Goal: Transaction & Acquisition: Purchase product/service

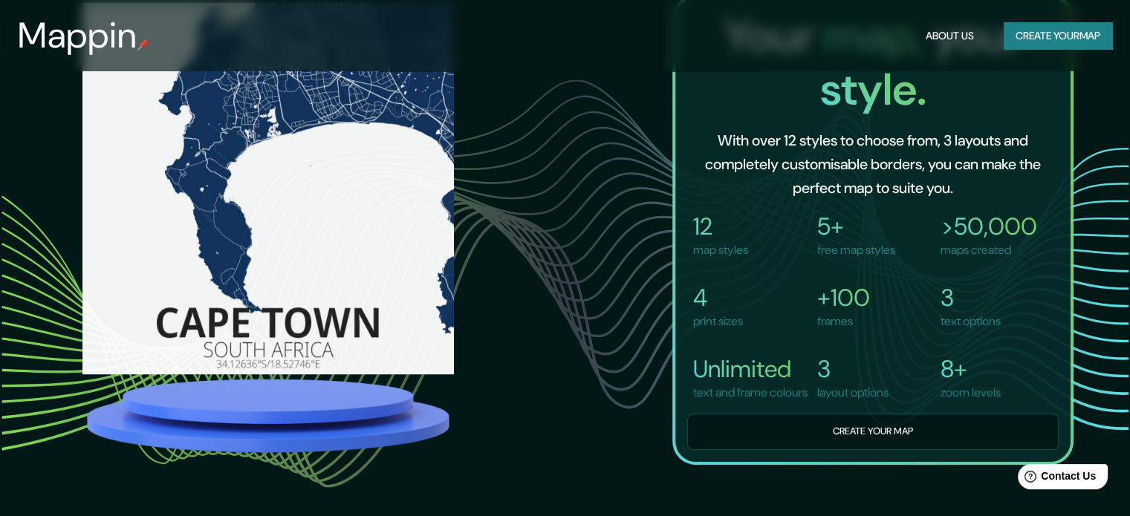
scroll to position [1037, 0]
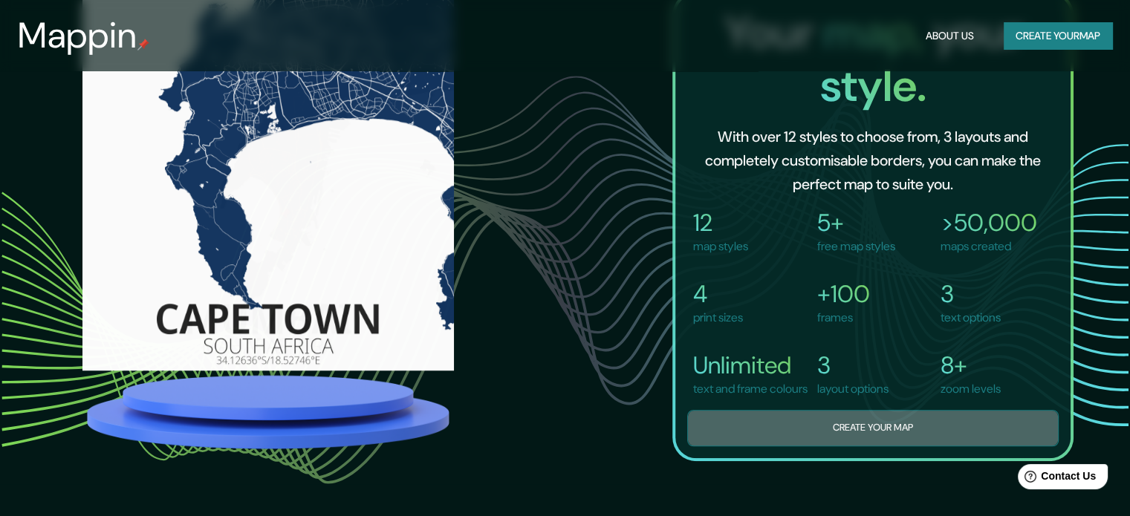
click at [954, 431] on button "Create your map" at bounding box center [872, 428] width 371 height 36
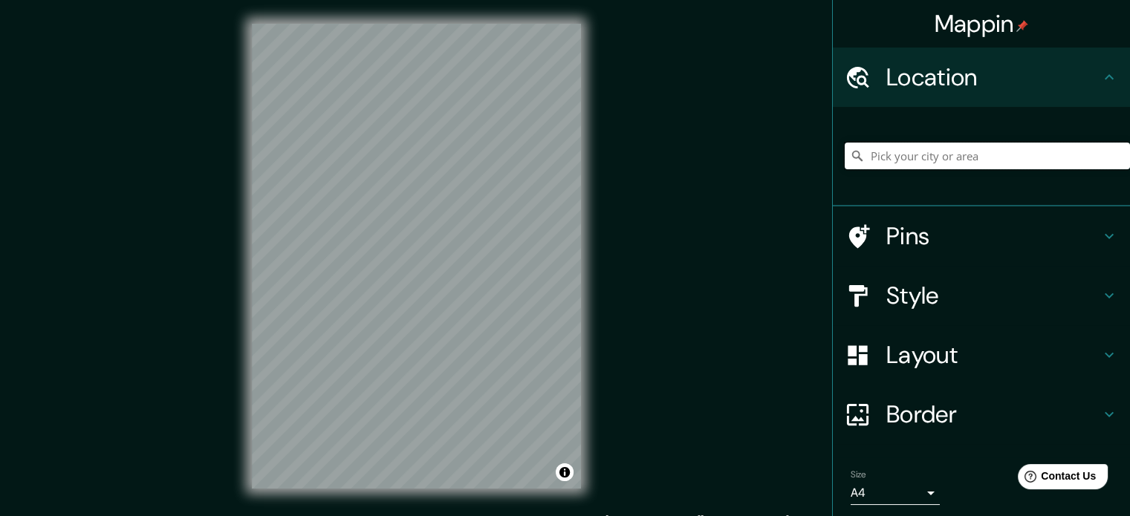
click at [970, 151] on input "Pick your city or area" at bounding box center [986, 156] width 285 height 27
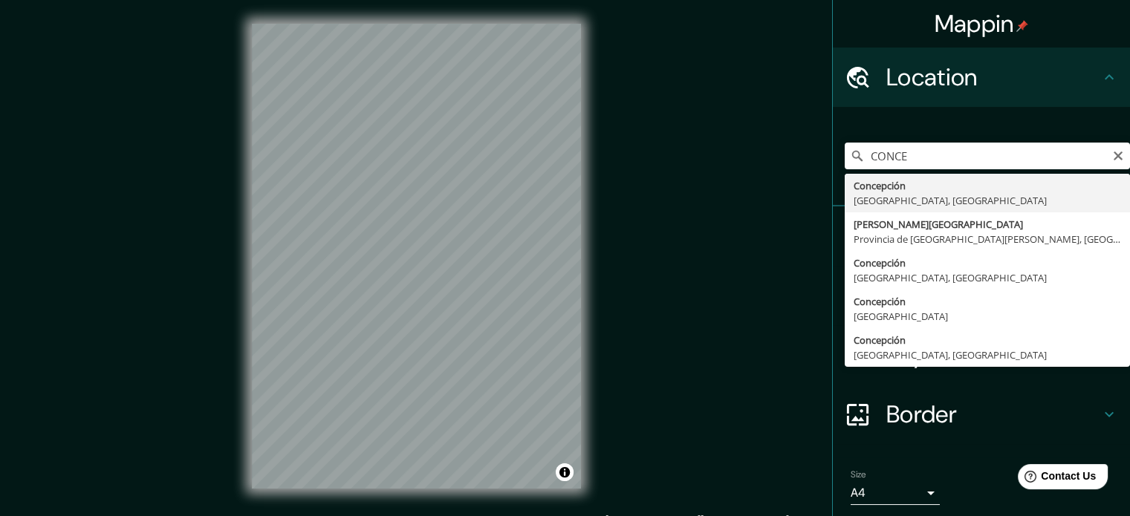
type input "[GEOGRAPHIC_DATA], [GEOGRAPHIC_DATA], [GEOGRAPHIC_DATA]"
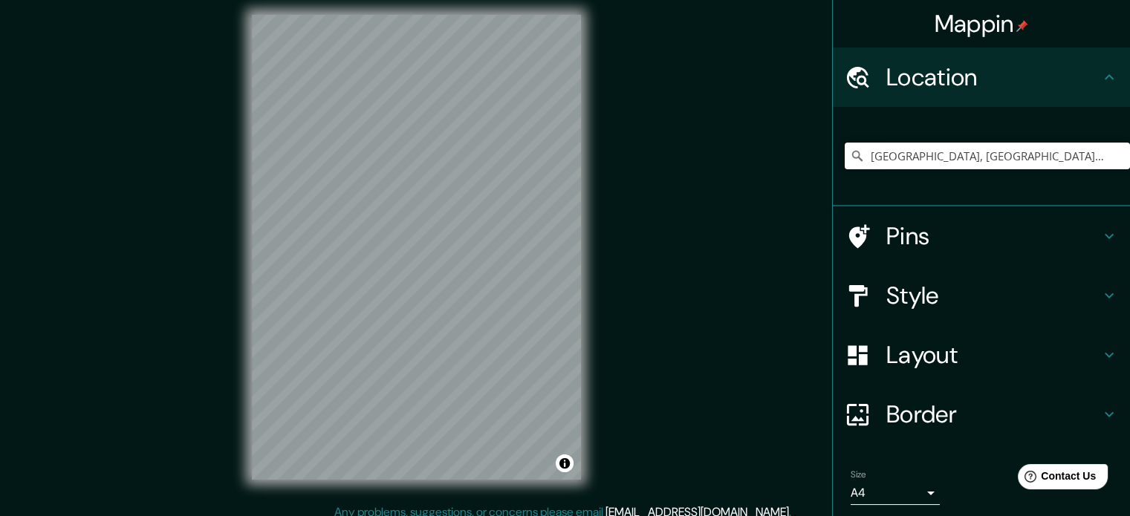
scroll to position [19, 0]
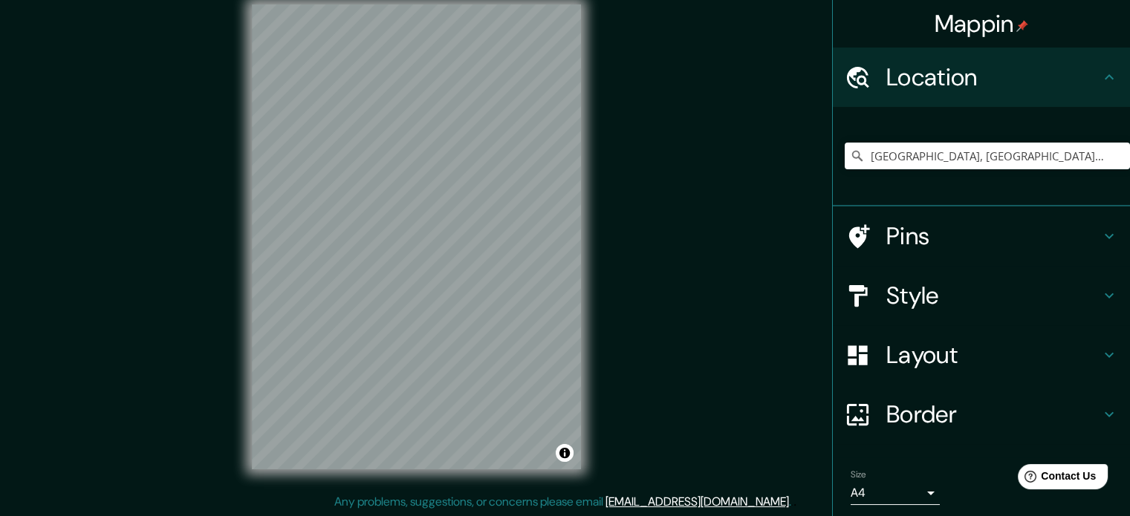
click at [891, 296] on h4 "Style" at bounding box center [993, 296] width 214 height 30
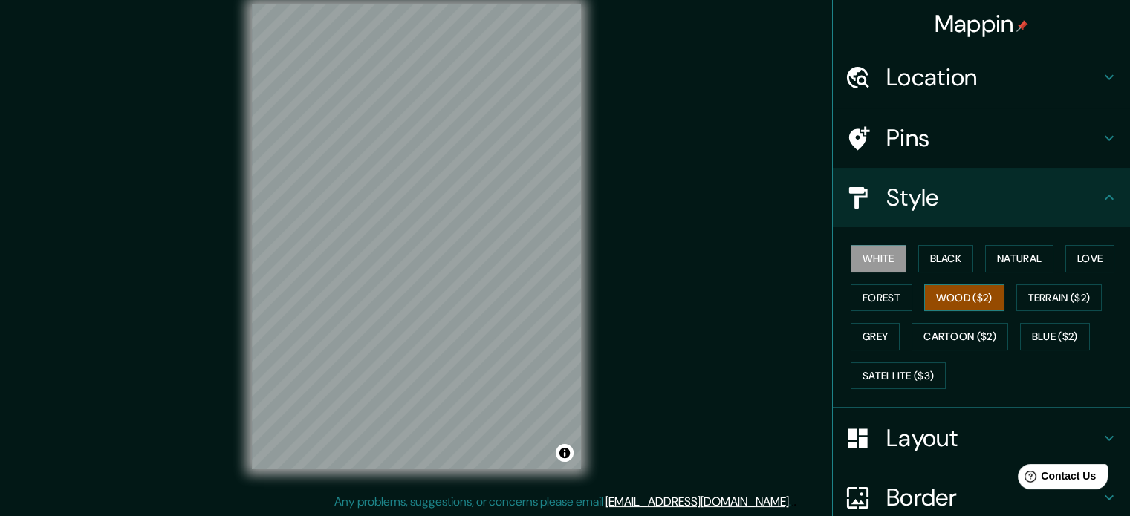
click at [944, 287] on button "Wood ($2)" at bounding box center [964, 297] width 80 height 27
click at [882, 299] on button "Forest" at bounding box center [881, 297] width 62 height 27
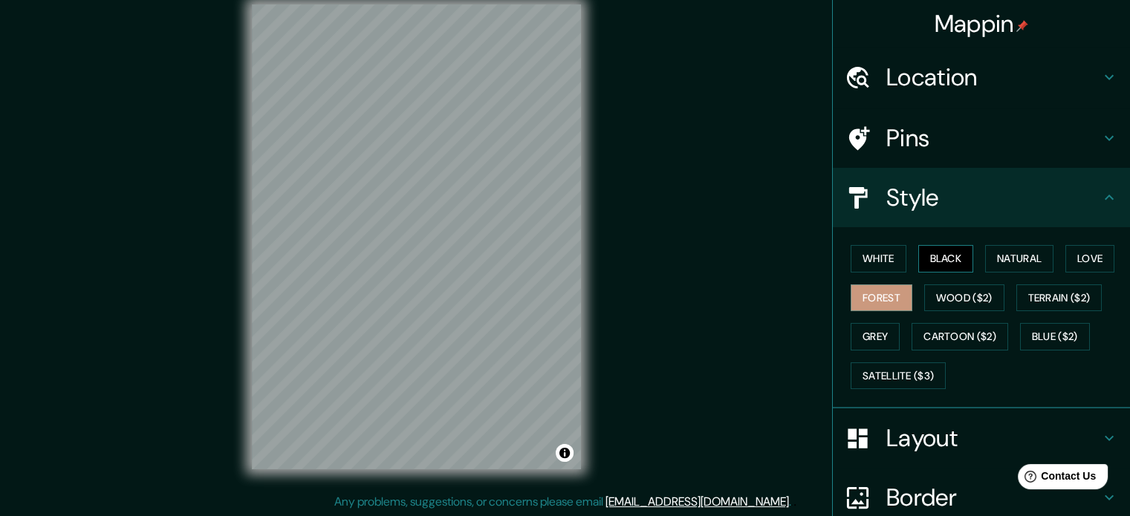
click at [945, 263] on button "Black" at bounding box center [946, 258] width 56 height 27
click at [867, 254] on button "White" at bounding box center [878, 258] width 56 height 27
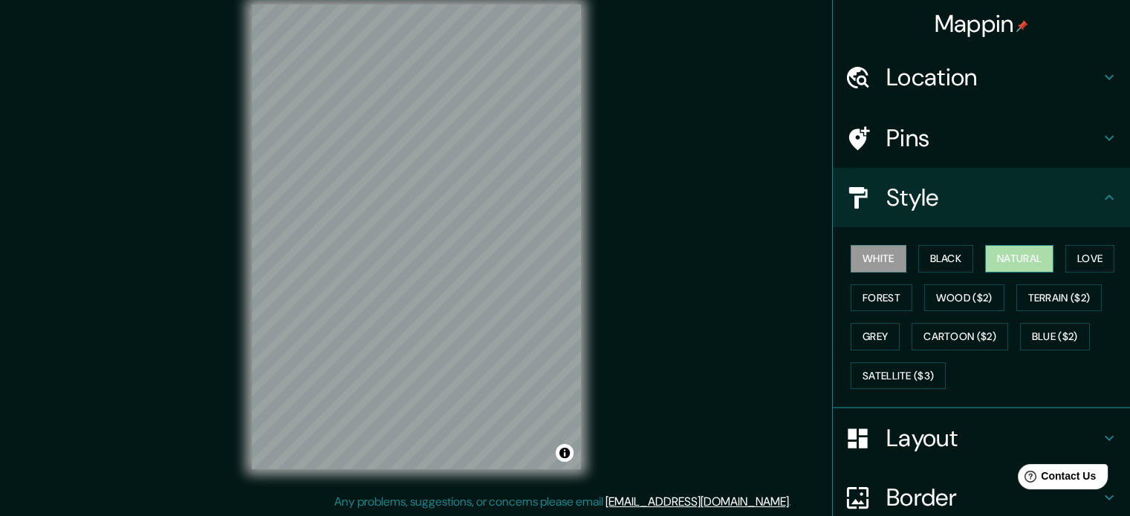
click at [1017, 252] on button "Natural" at bounding box center [1019, 258] width 68 height 27
click at [1085, 266] on button "Love" at bounding box center [1089, 258] width 49 height 27
click at [1018, 255] on button "Natural" at bounding box center [1019, 258] width 68 height 27
click at [922, 130] on h4 "Pins" at bounding box center [993, 138] width 214 height 30
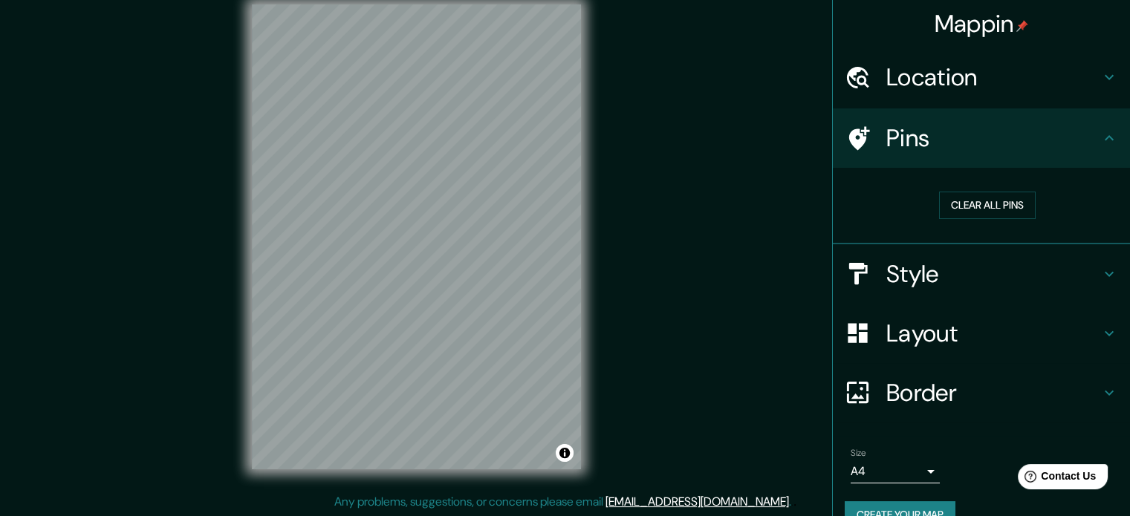
click at [931, 278] on h4 "Style" at bounding box center [993, 274] width 214 height 30
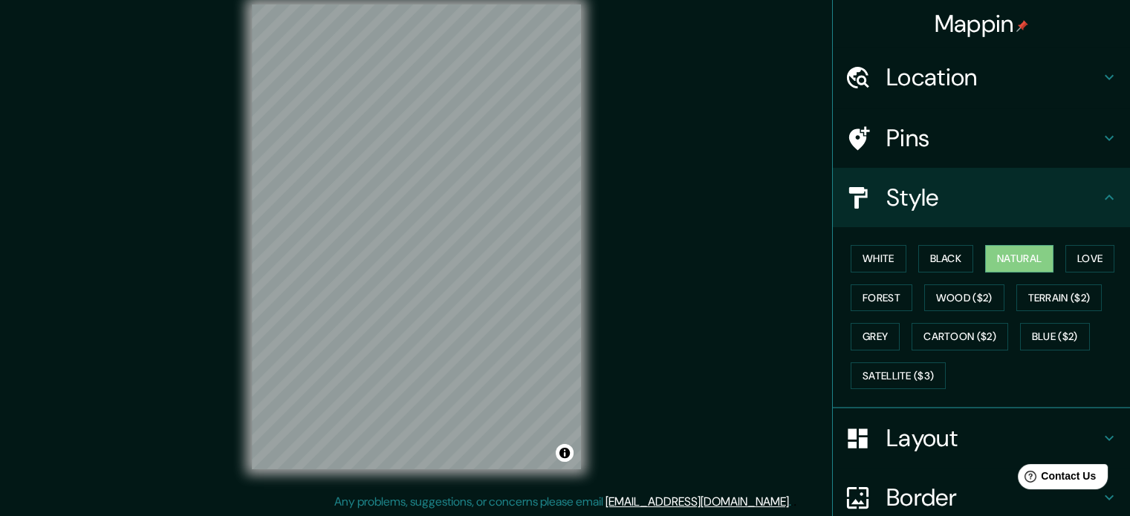
click at [899, 427] on h4 "Layout" at bounding box center [993, 438] width 214 height 30
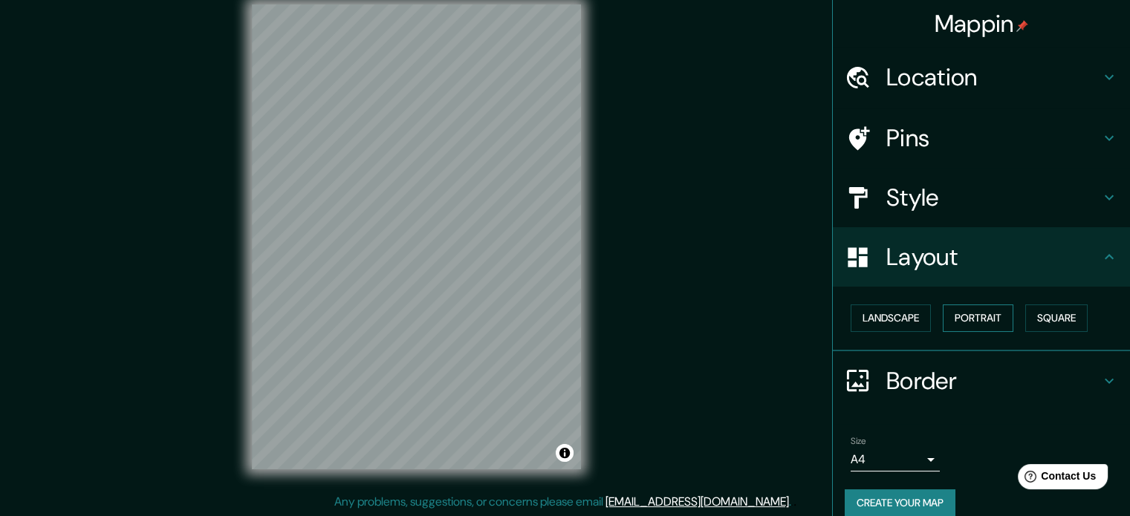
click at [964, 319] on button "Portrait" at bounding box center [977, 317] width 71 height 27
click at [1070, 322] on button "Square" at bounding box center [1056, 317] width 62 height 27
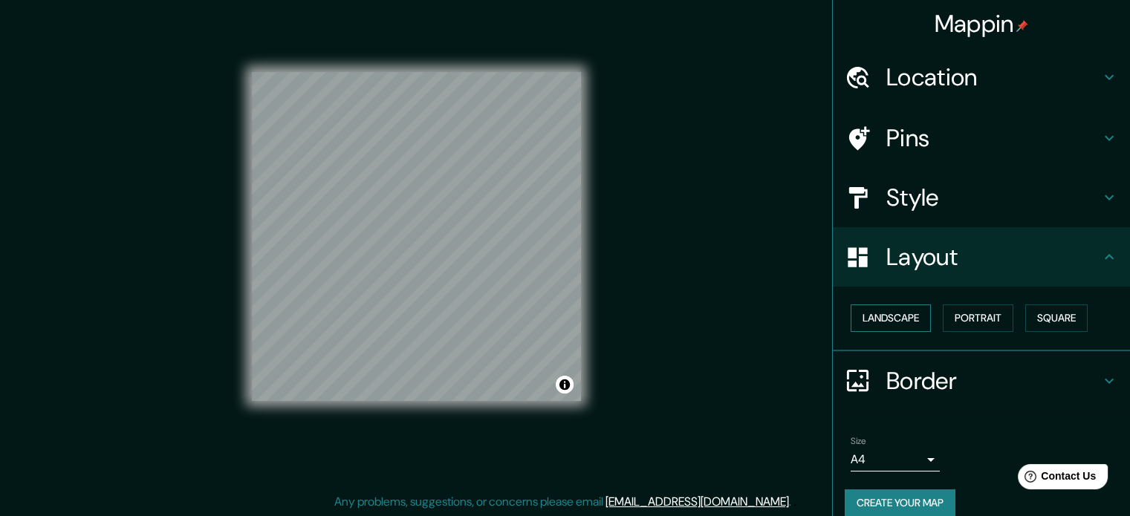
click at [850, 310] on button "Landscape" at bounding box center [890, 317] width 80 height 27
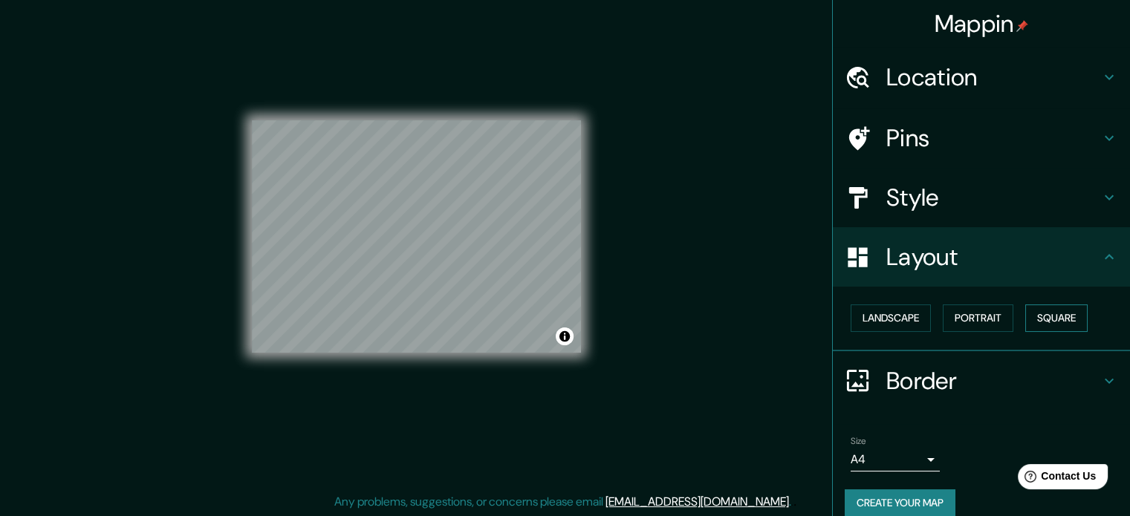
click at [1046, 318] on button "Square" at bounding box center [1056, 317] width 62 height 27
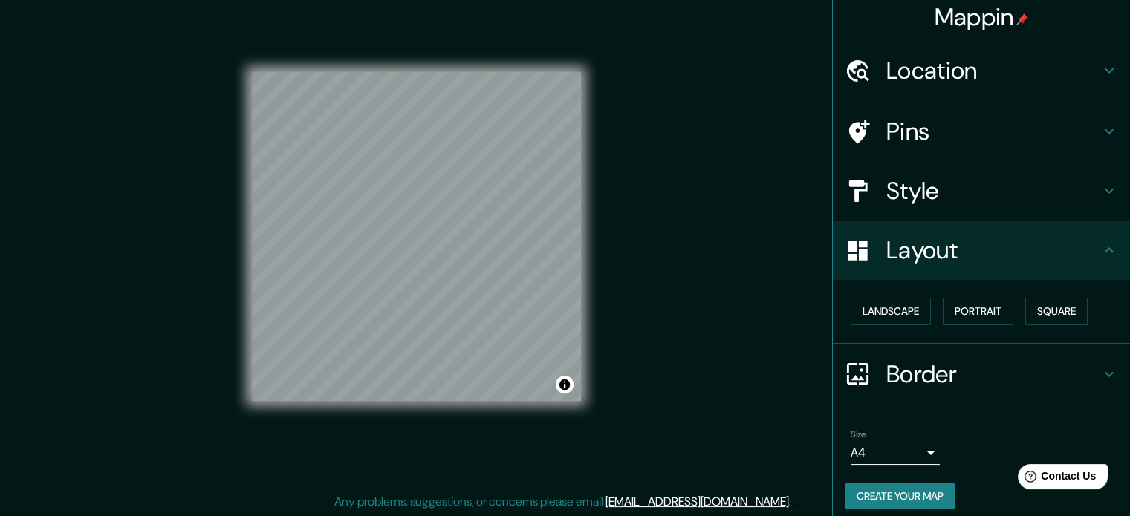
scroll to position [16, 0]
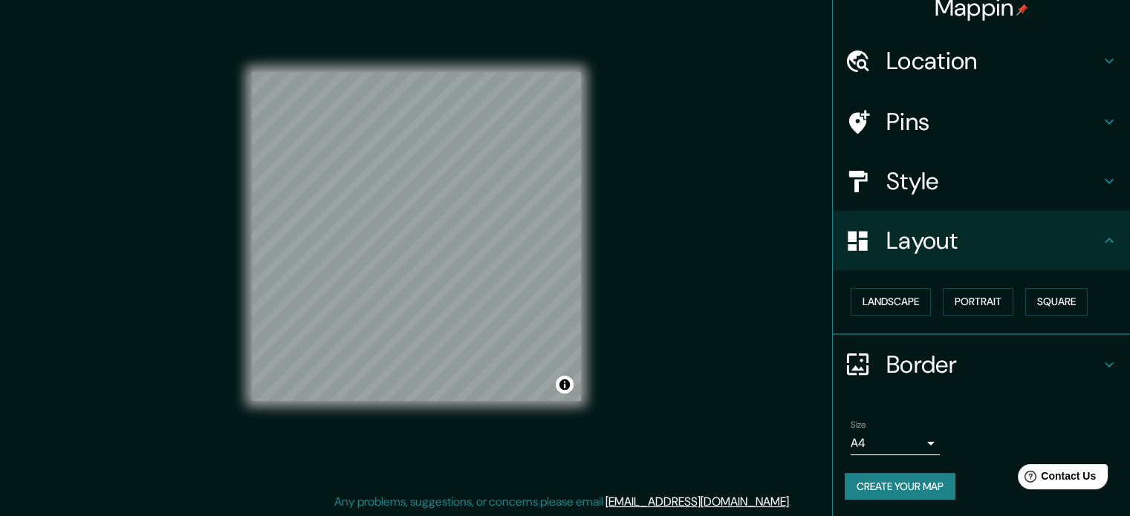
click at [916, 440] on body "Mappin Location [GEOGRAPHIC_DATA], [GEOGRAPHIC_DATA], [GEOGRAPHIC_DATA] Pins St…" at bounding box center [565, 239] width 1130 height 516
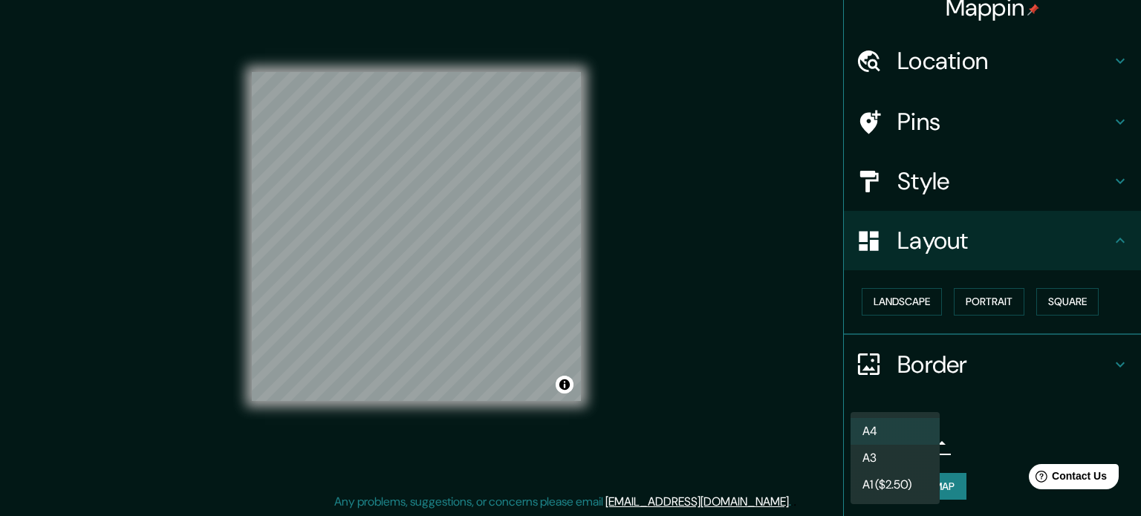
click at [907, 460] on li "A3" at bounding box center [894, 458] width 89 height 27
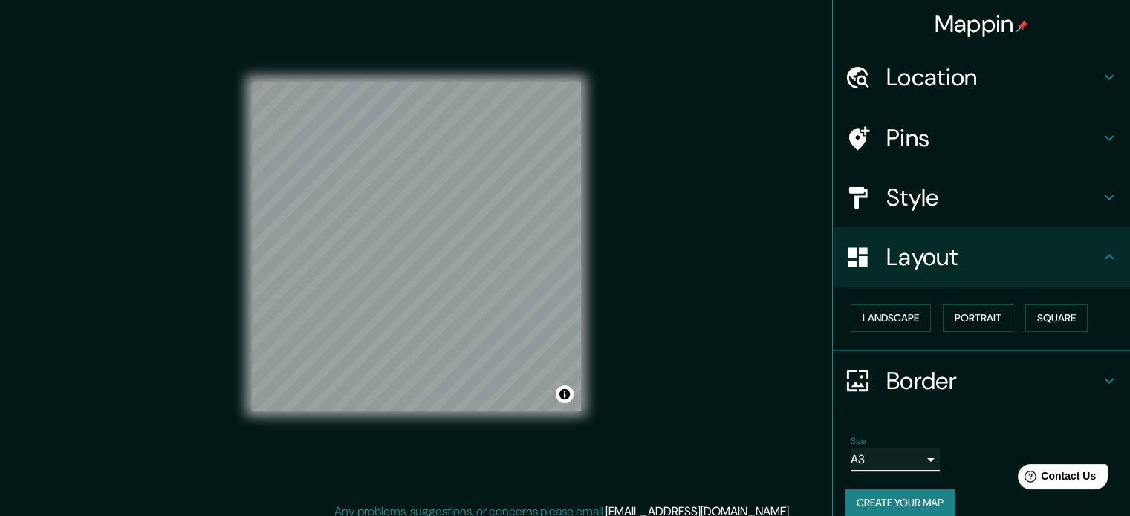
scroll to position [0, 0]
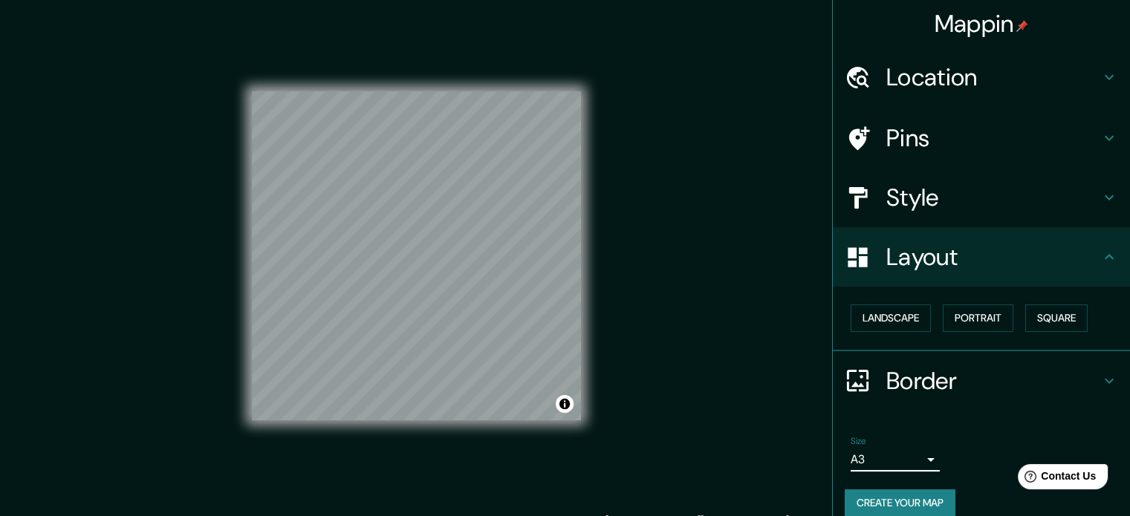
click at [888, 378] on h4 "Border" at bounding box center [993, 381] width 214 height 30
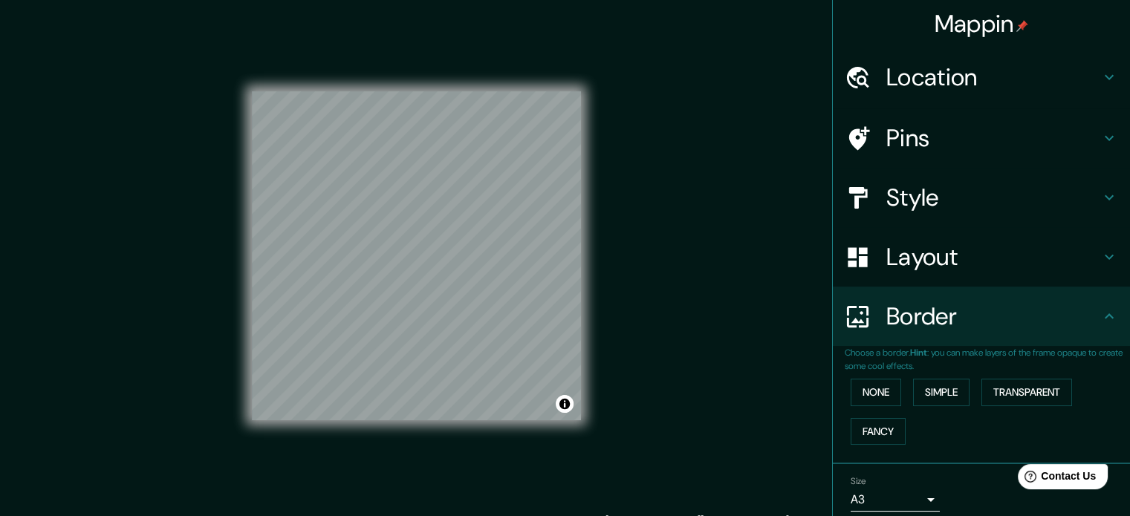
click at [741, 332] on div "Mappin Location [GEOGRAPHIC_DATA], [GEOGRAPHIC_DATA], [GEOGRAPHIC_DATA] Pins St…" at bounding box center [565, 268] width 1130 height 536
click at [874, 385] on button "None" at bounding box center [875, 392] width 50 height 27
click at [864, 390] on button "None" at bounding box center [875, 392] width 50 height 27
click at [1100, 311] on icon at bounding box center [1109, 316] width 18 height 18
click at [1101, 315] on icon at bounding box center [1109, 316] width 18 height 18
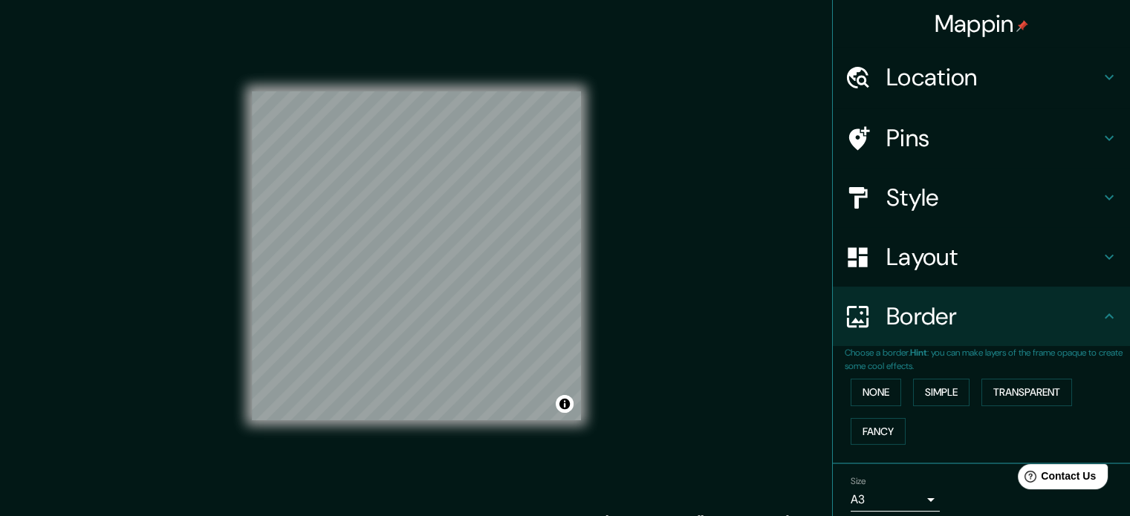
click at [1100, 323] on icon at bounding box center [1109, 316] width 18 height 18
click at [971, 136] on h4 "Pins" at bounding box center [993, 138] width 214 height 30
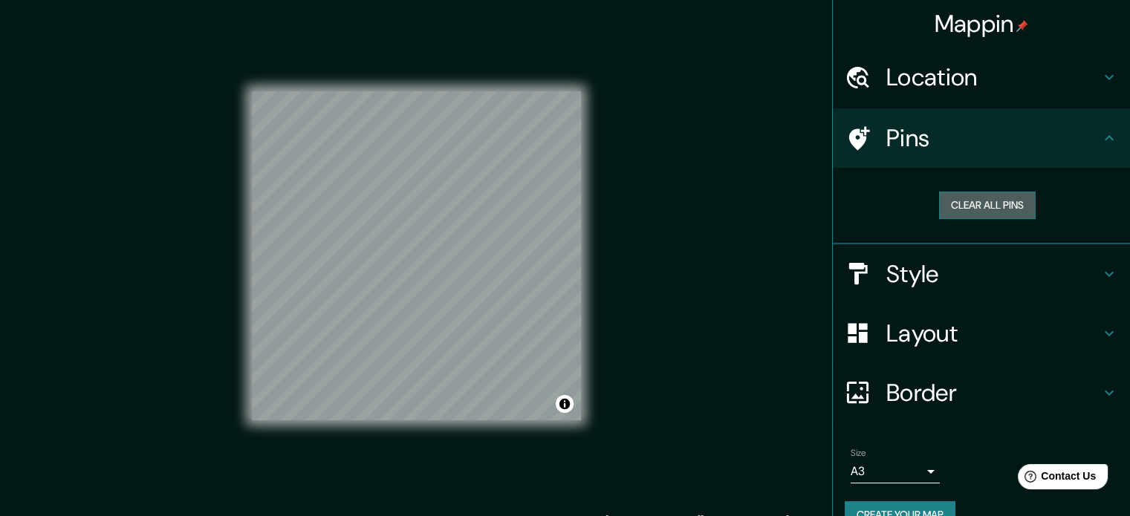
click at [960, 206] on button "Clear all pins" at bounding box center [987, 205] width 97 height 27
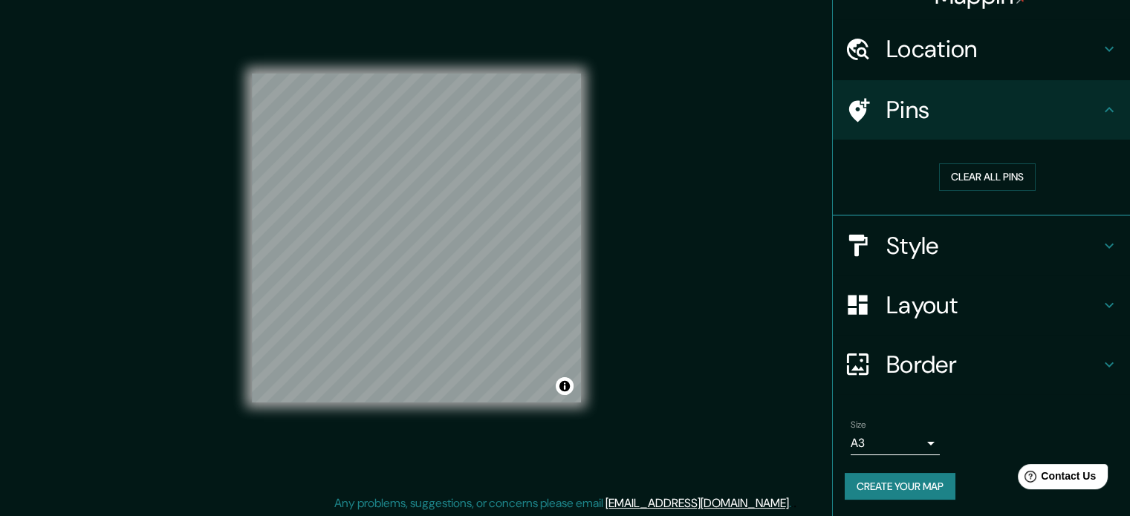
scroll to position [19, 0]
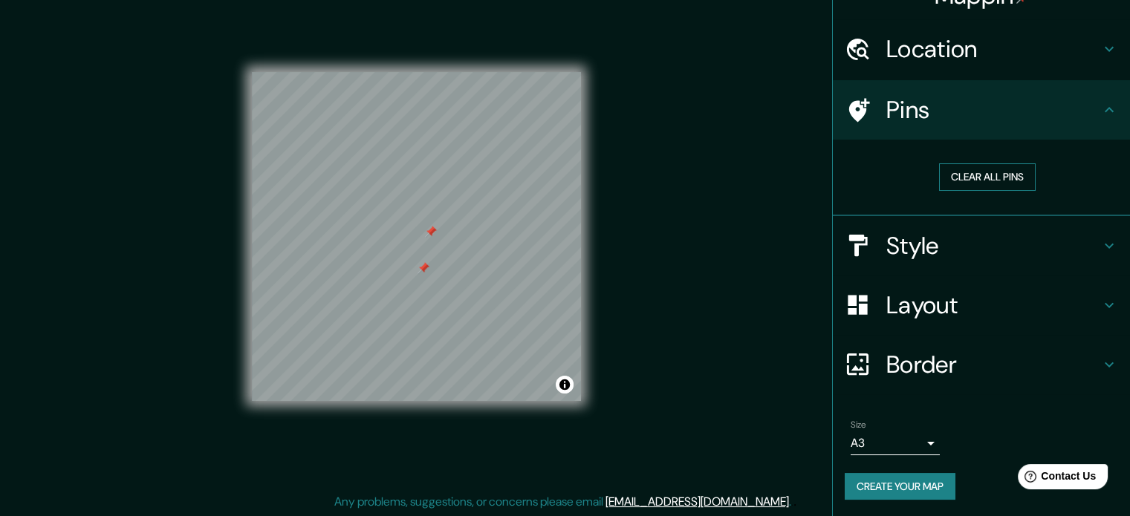
click at [999, 172] on button "Clear all pins" at bounding box center [987, 176] width 97 height 27
click at [779, 273] on div "Mappin Location [GEOGRAPHIC_DATA], [GEOGRAPHIC_DATA], [GEOGRAPHIC_DATA] Pins Cl…" at bounding box center [565, 249] width 1130 height 536
click at [907, 480] on button "Create your map" at bounding box center [899, 486] width 111 height 27
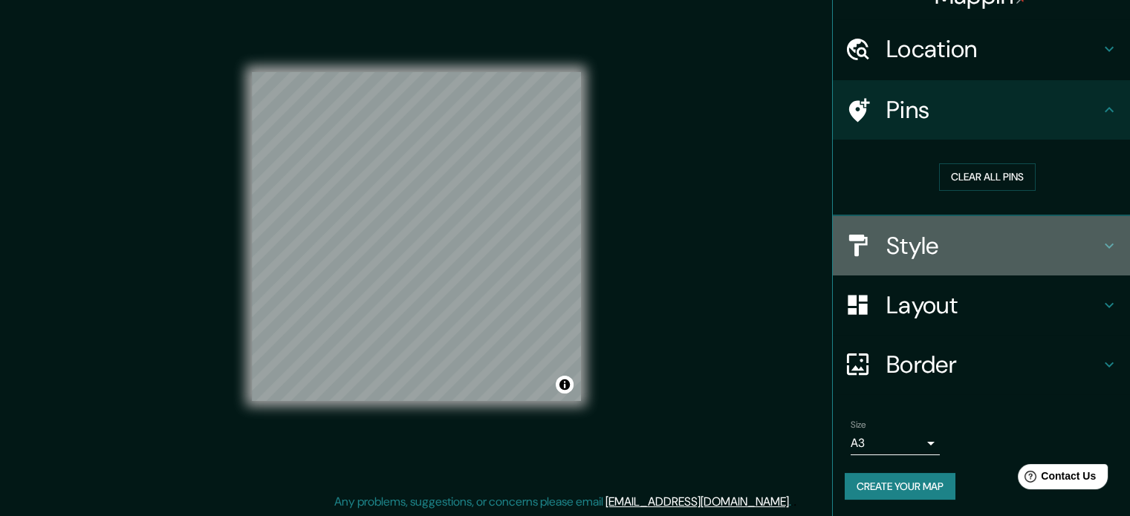
click at [925, 236] on h4 "Style" at bounding box center [993, 246] width 214 height 30
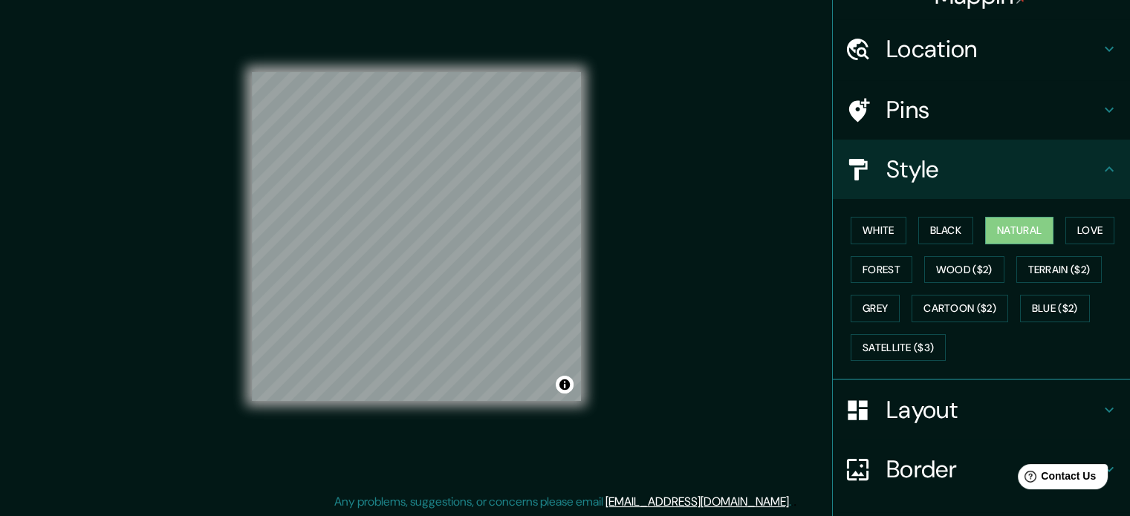
click at [959, 201] on div "White Black Natural Love Forest Wood ($2) Terrain ($2) Grey Cartoon ($2) Blue (…" at bounding box center [980, 289] width 297 height 181
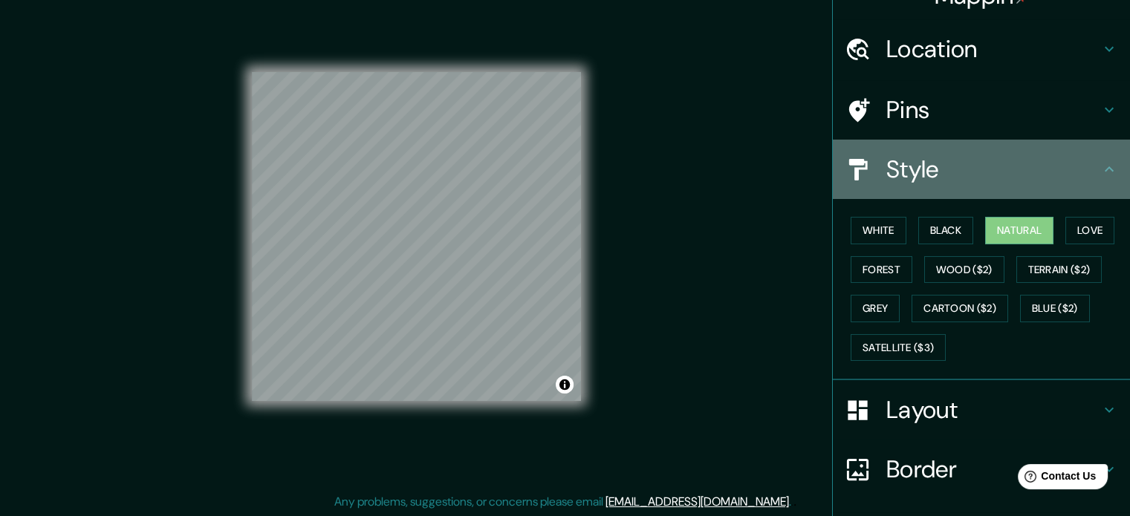
click at [1084, 169] on h4 "Style" at bounding box center [993, 169] width 214 height 30
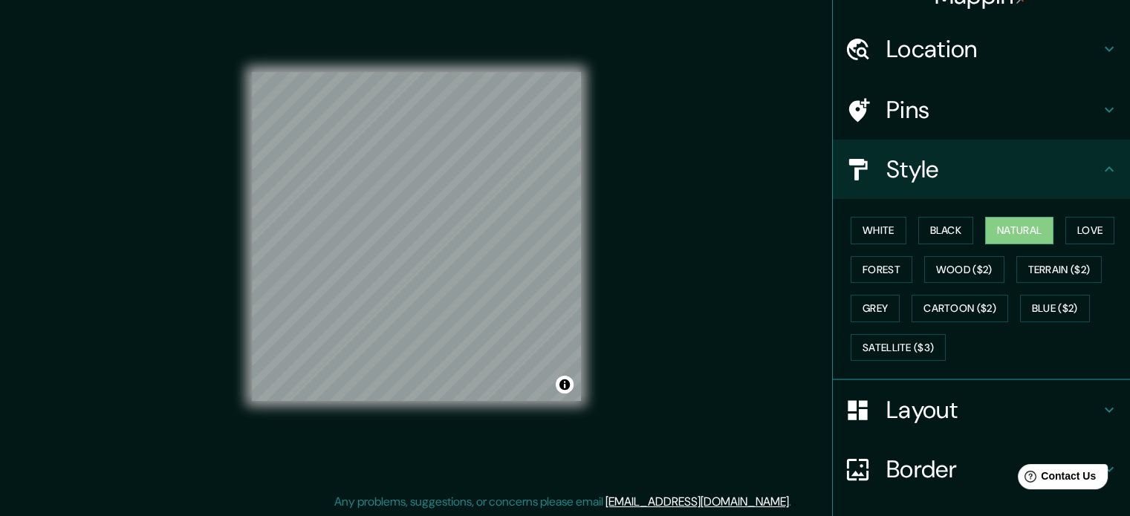
click at [1100, 163] on icon at bounding box center [1109, 169] width 18 height 18
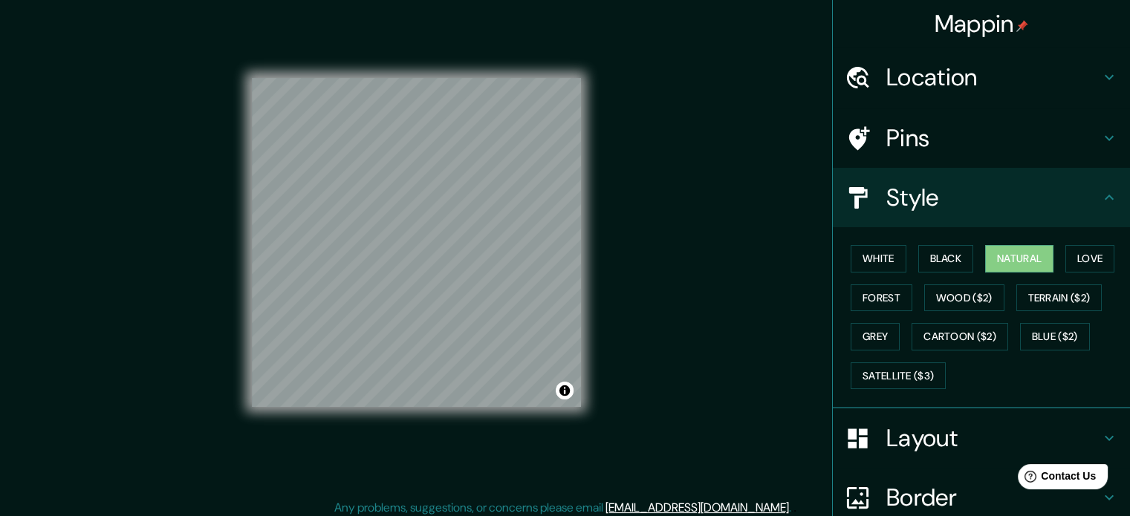
scroll to position [0, 0]
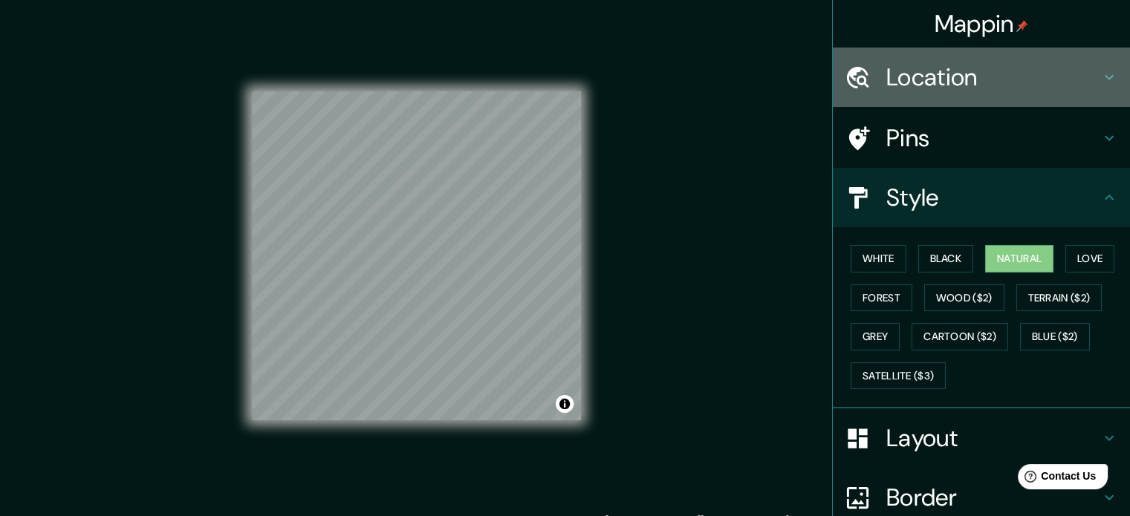
click at [977, 59] on div "Location" at bounding box center [980, 77] width 297 height 59
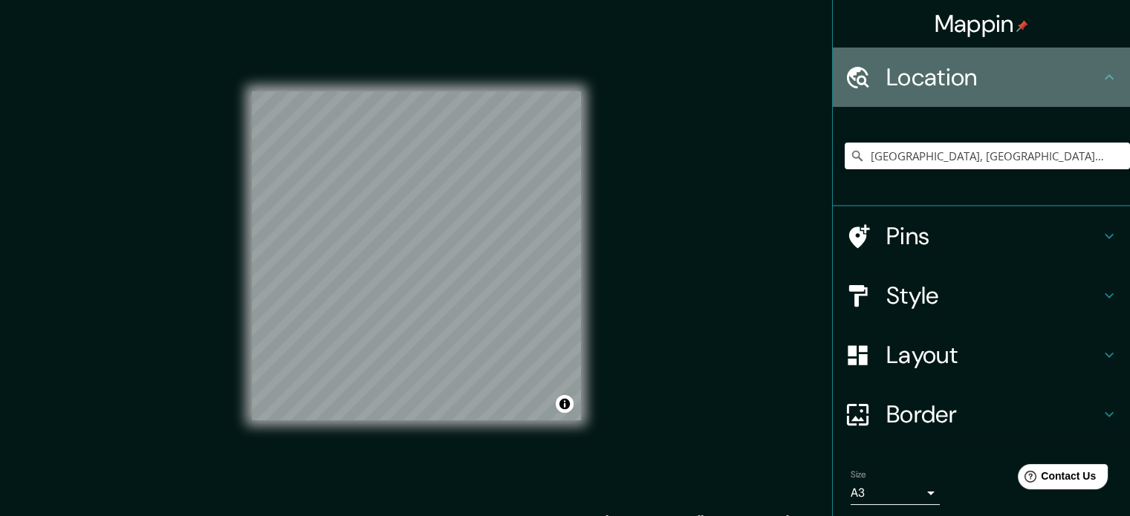
click at [977, 60] on div "Location" at bounding box center [980, 77] width 297 height 59
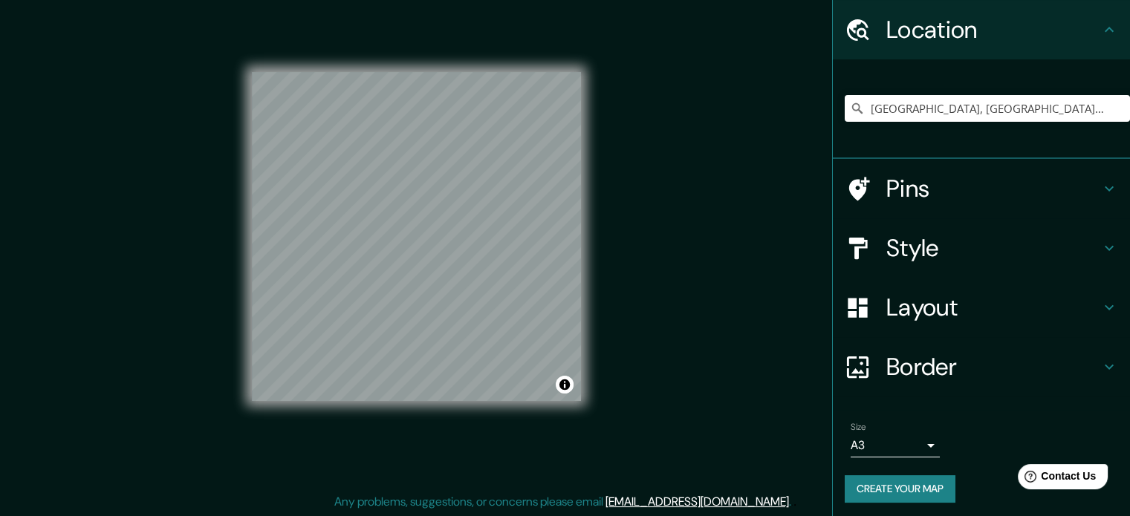
scroll to position [50, 0]
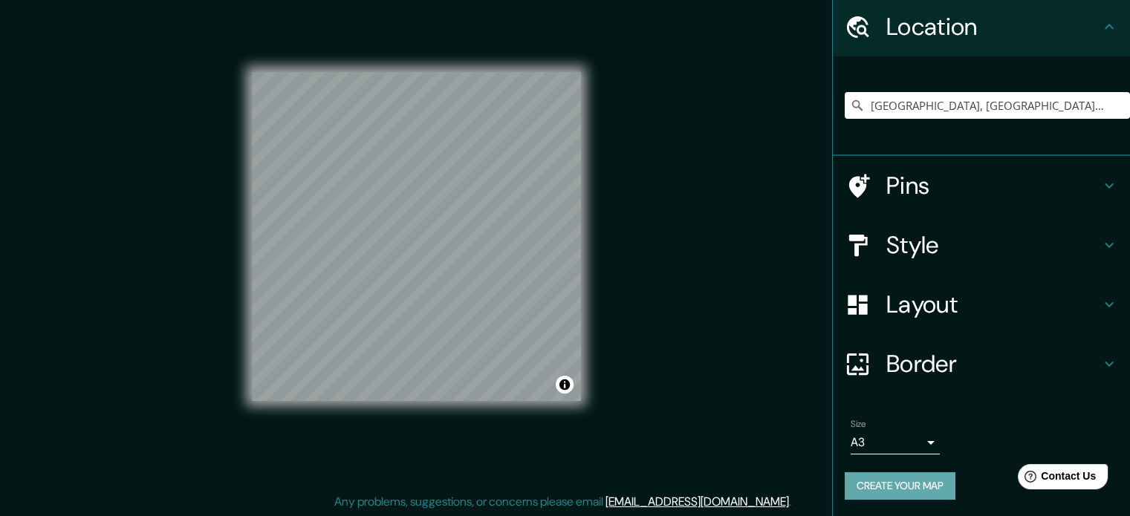
click at [928, 482] on button "Create your map" at bounding box center [899, 485] width 111 height 27
click at [709, 82] on div "Mappin Location [GEOGRAPHIC_DATA], [GEOGRAPHIC_DATA], [GEOGRAPHIC_DATA] Pins St…" at bounding box center [565, 249] width 1130 height 536
click at [886, 484] on button "Create your map" at bounding box center [899, 485] width 111 height 27
click at [1067, 473] on span "Contact Us" at bounding box center [1068, 476] width 57 height 13
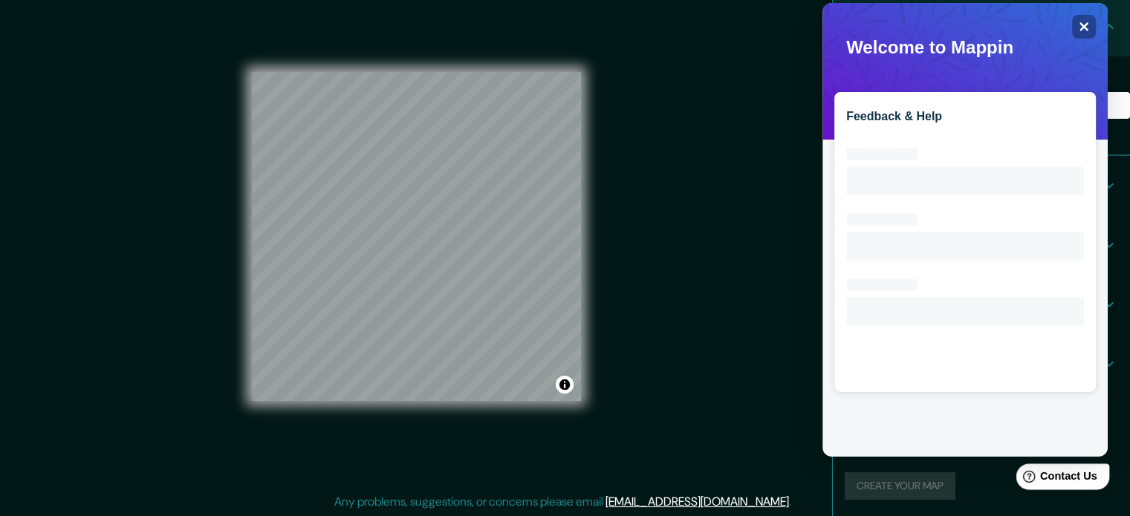
scroll to position [0, 0]
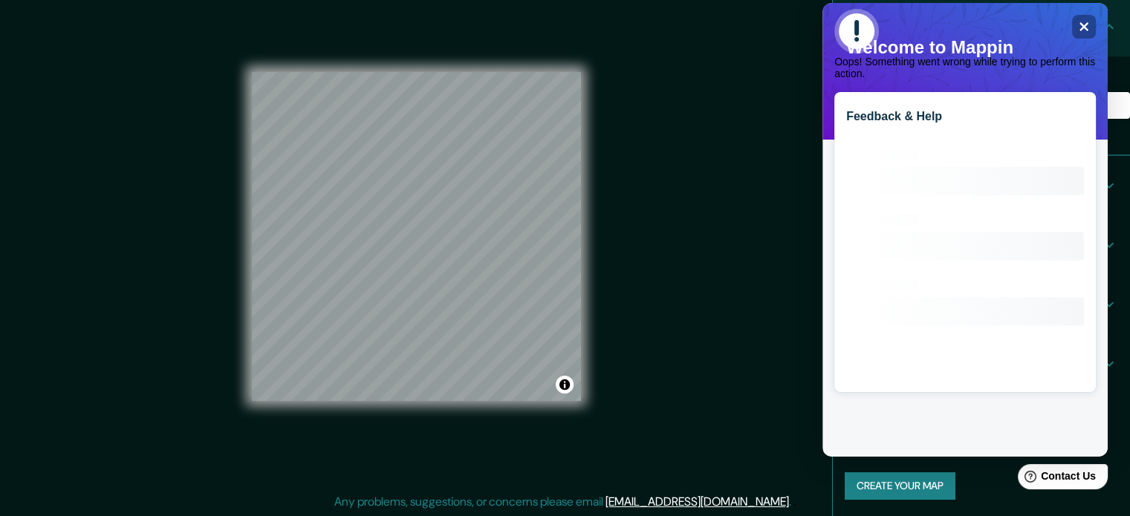
click at [771, 113] on div "Mappin Location [GEOGRAPHIC_DATA], [GEOGRAPHIC_DATA], [GEOGRAPHIC_DATA] Pins St…" at bounding box center [565, 249] width 1130 height 536
click at [1018, 5] on div "Feedback & Help Loading interface..." at bounding box center [964, 230] width 285 height 454
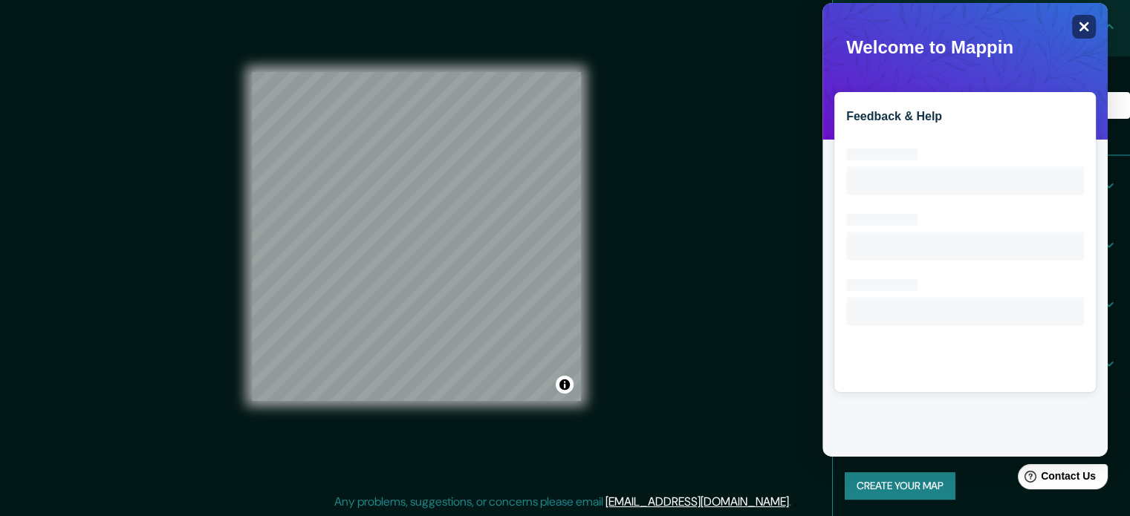
click at [1076, 19] on div "Close" at bounding box center [1084, 27] width 24 height 24
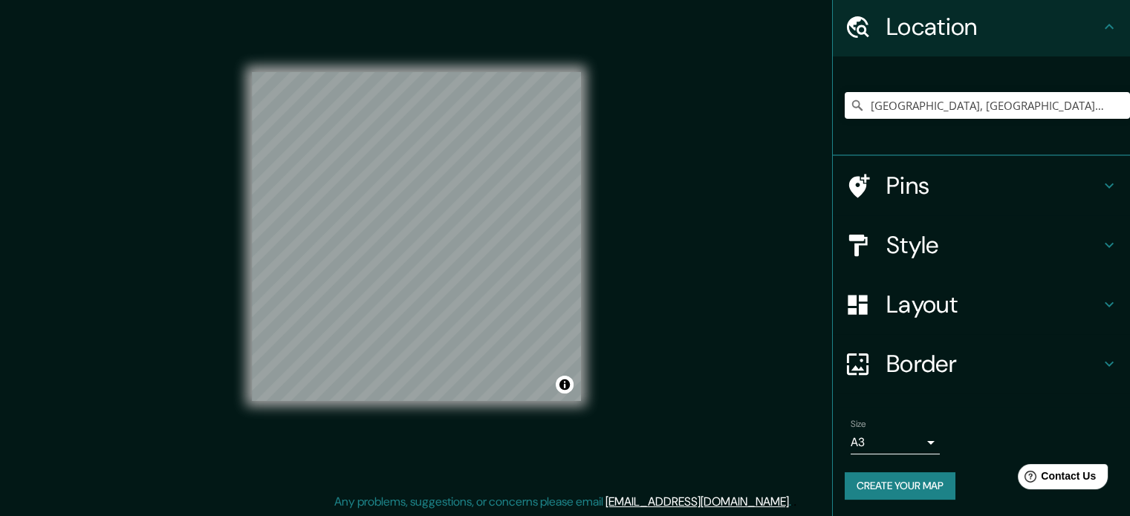
click at [884, 442] on body "Mappin Location [GEOGRAPHIC_DATA], [GEOGRAPHIC_DATA], [GEOGRAPHIC_DATA] Pins St…" at bounding box center [565, 239] width 1130 height 516
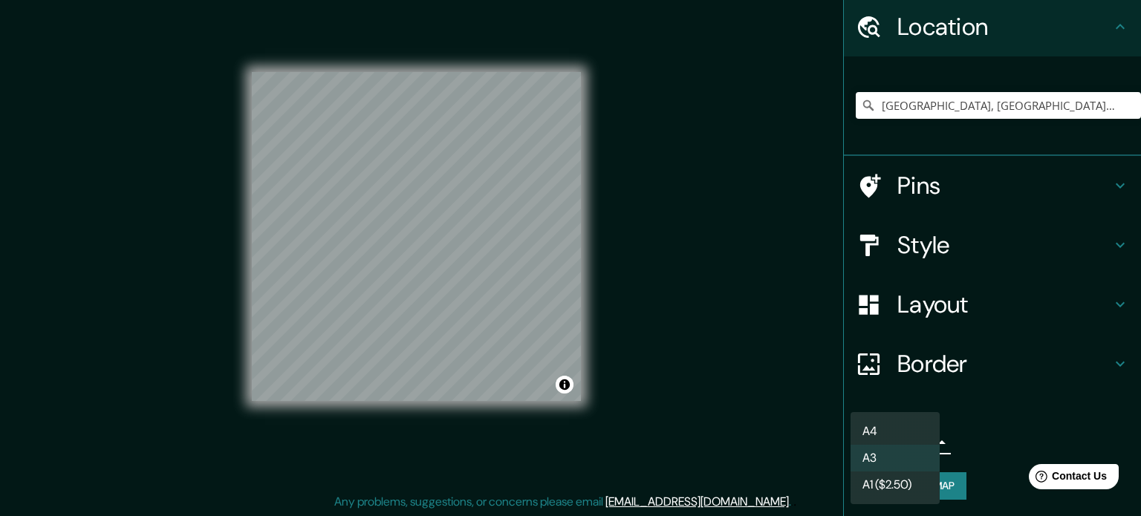
click at [889, 432] on li "A4" at bounding box center [894, 431] width 89 height 27
type input "single"
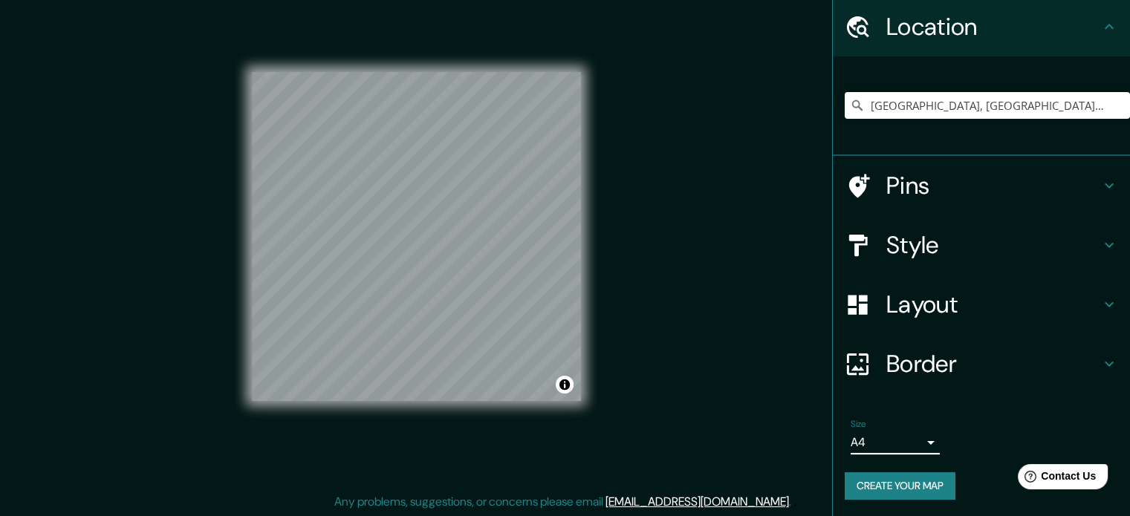
click at [879, 477] on button "Create your map" at bounding box center [899, 485] width 111 height 27
click at [918, 250] on h4 "Style" at bounding box center [993, 245] width 214 height 30
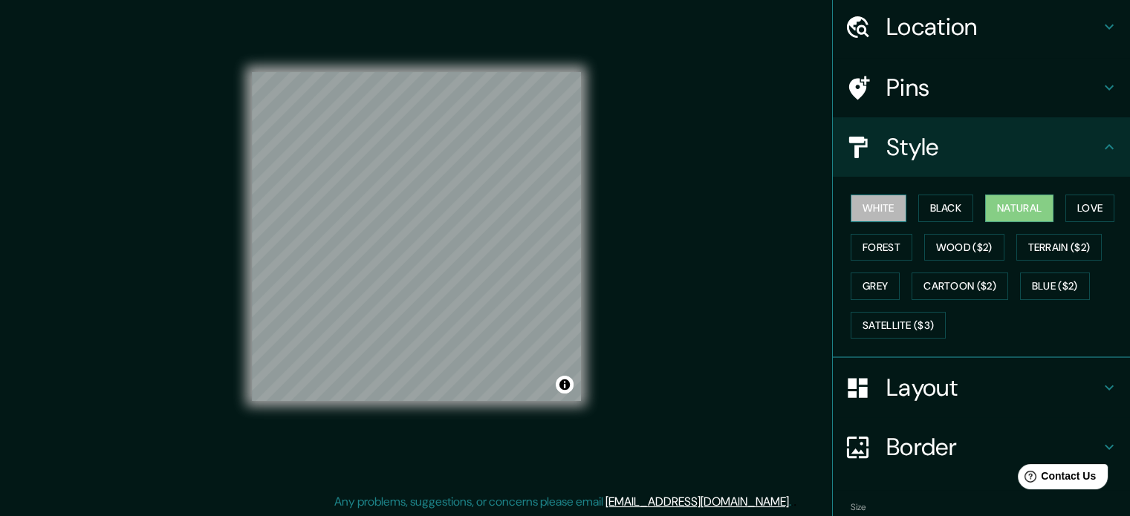
click at [875, 195] on button "White" at bounding box center [878, 208] width 56 height 27
click at [949, 207] on button "Black" at bounding box center [946, 208] width 56 height 27
click at [1000, 209] on button "Natural" at bounding box center [1019, 208] width 68 height 27
click at [874, 212] on button "White" at bounding box center [878, 208] width 56 height 27
click at [922, 203] on button "Black" at bounding box center [946, 208] width 56 height 27
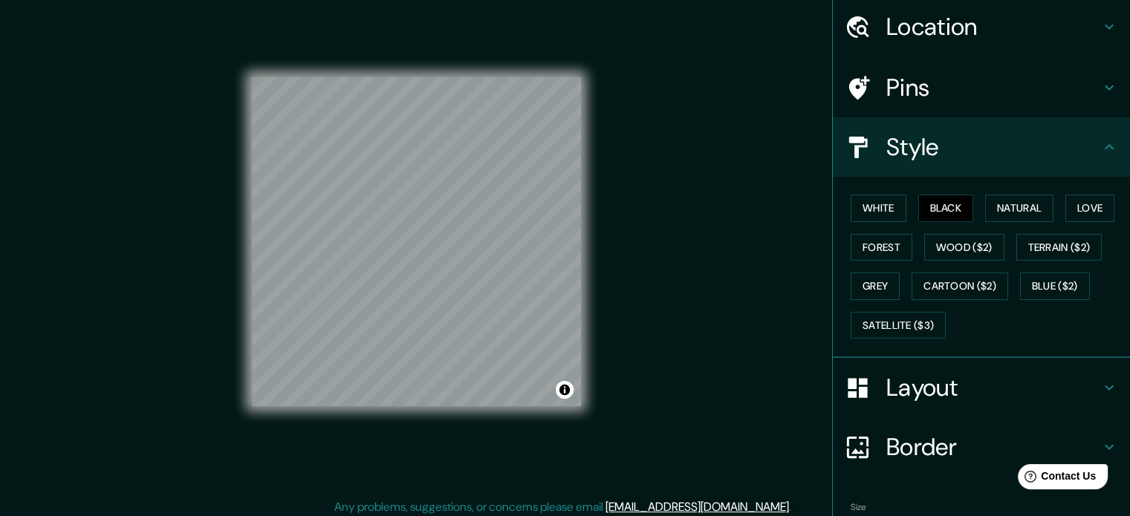
scroll to position [9, 0]
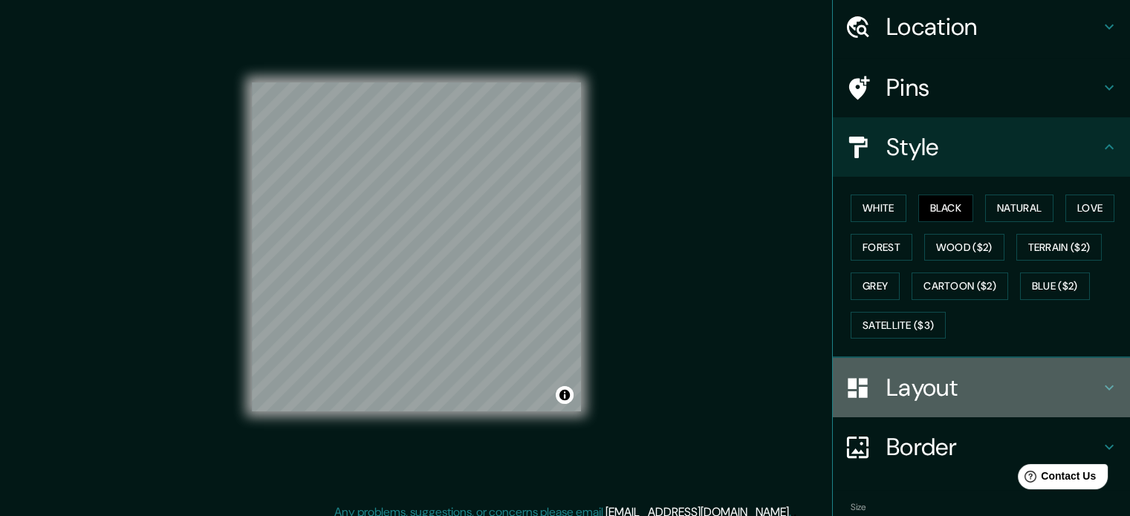
click at [905, 385] on h4 "Layout" at bounding box center [993, 388] width 214 height 30
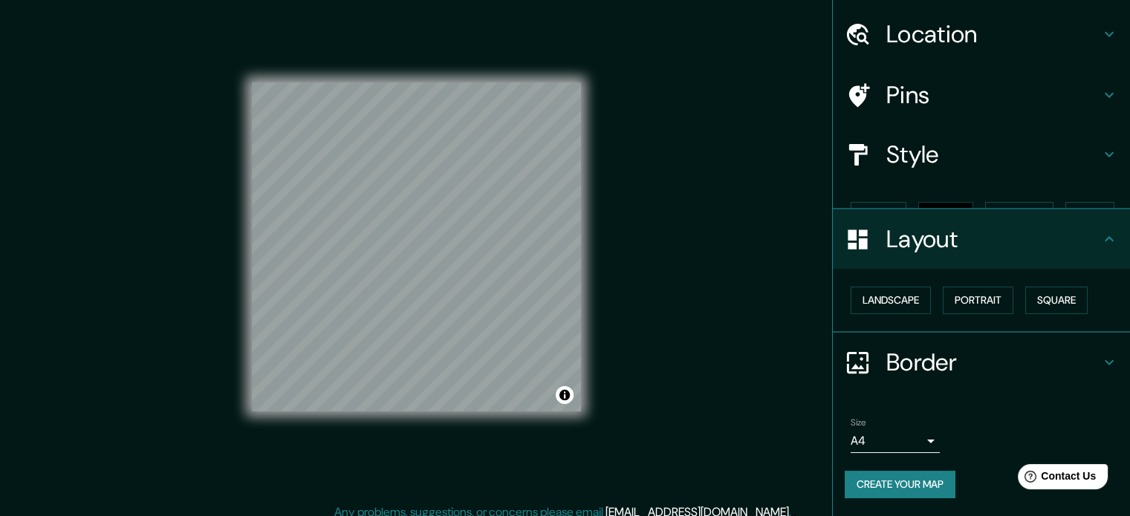
scroll to position [16, 0]
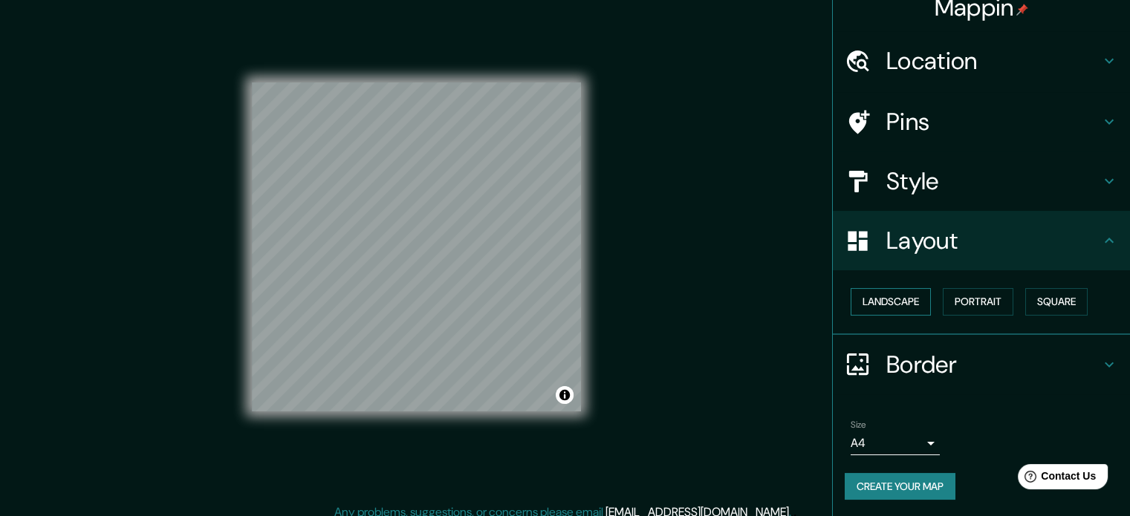
click at [909, 309] on button "Landscape" at bounding box center [890, 301] width 80 height 27
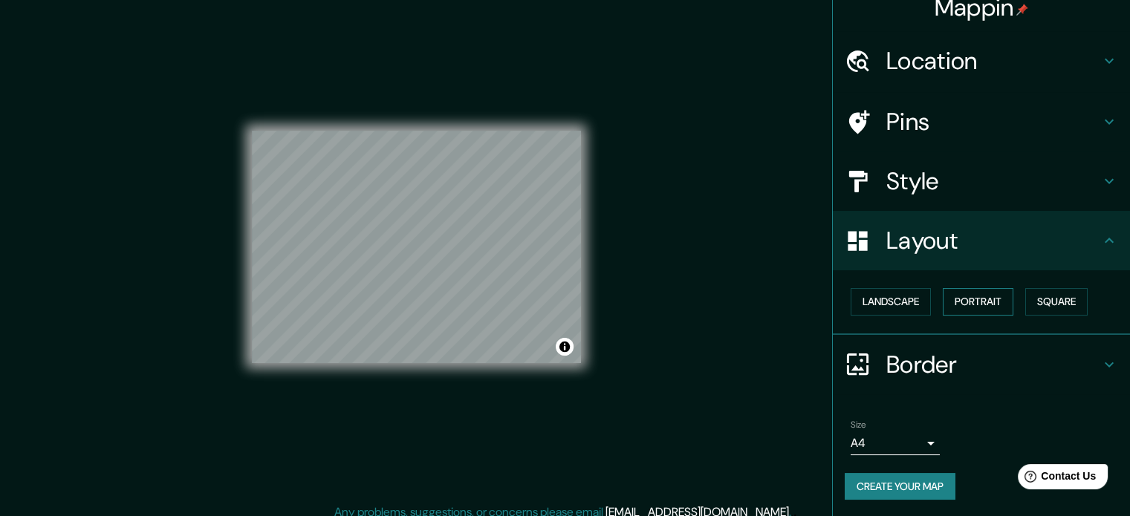
click at [945, 302] on button "Portrait" at bounding box center [977, 301] width 71 height 27
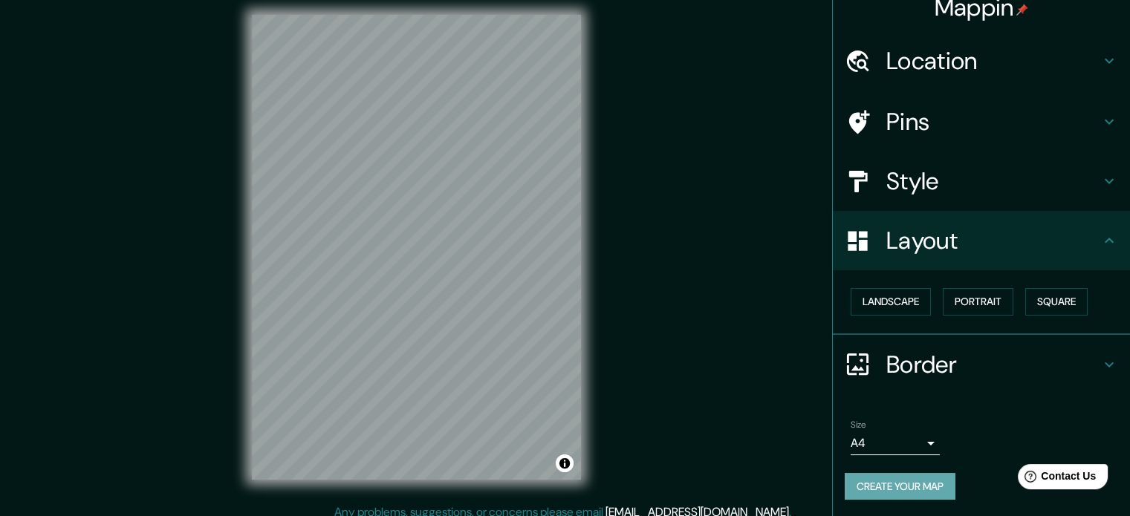
click at [910, 479] on button "Create your map" at bounding box center [899, 486] width 111 height 27
